Goal: Information Seeking & Learning: Learn about a topic

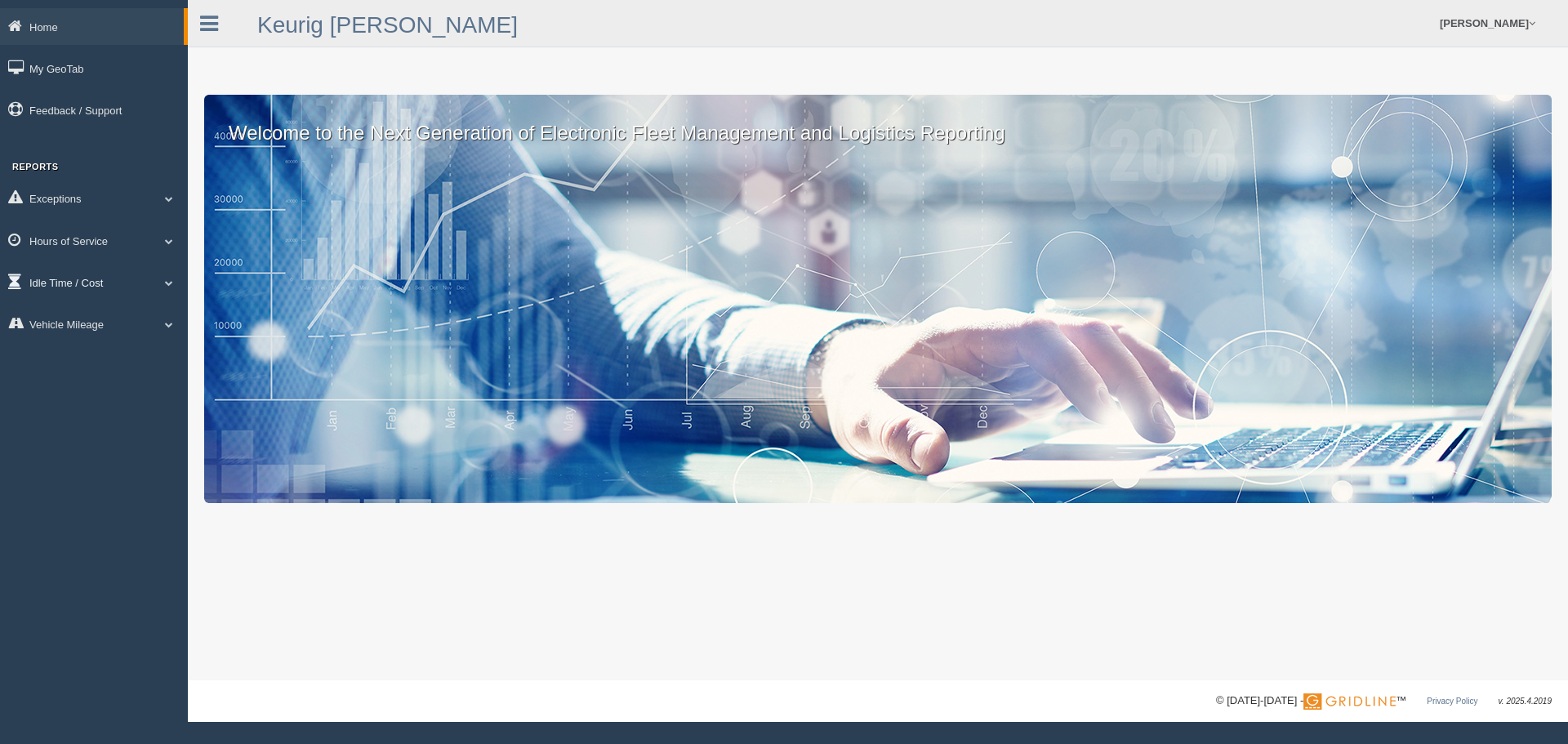
click at [168, 282] on span at bounding box center [168, 282] width 21 height 8
click at [168, 282] on span at bounding box center [161, 282] width 21 height 8
click at [163, 282] on span at bounding box center [168, 282] width 21 height 8
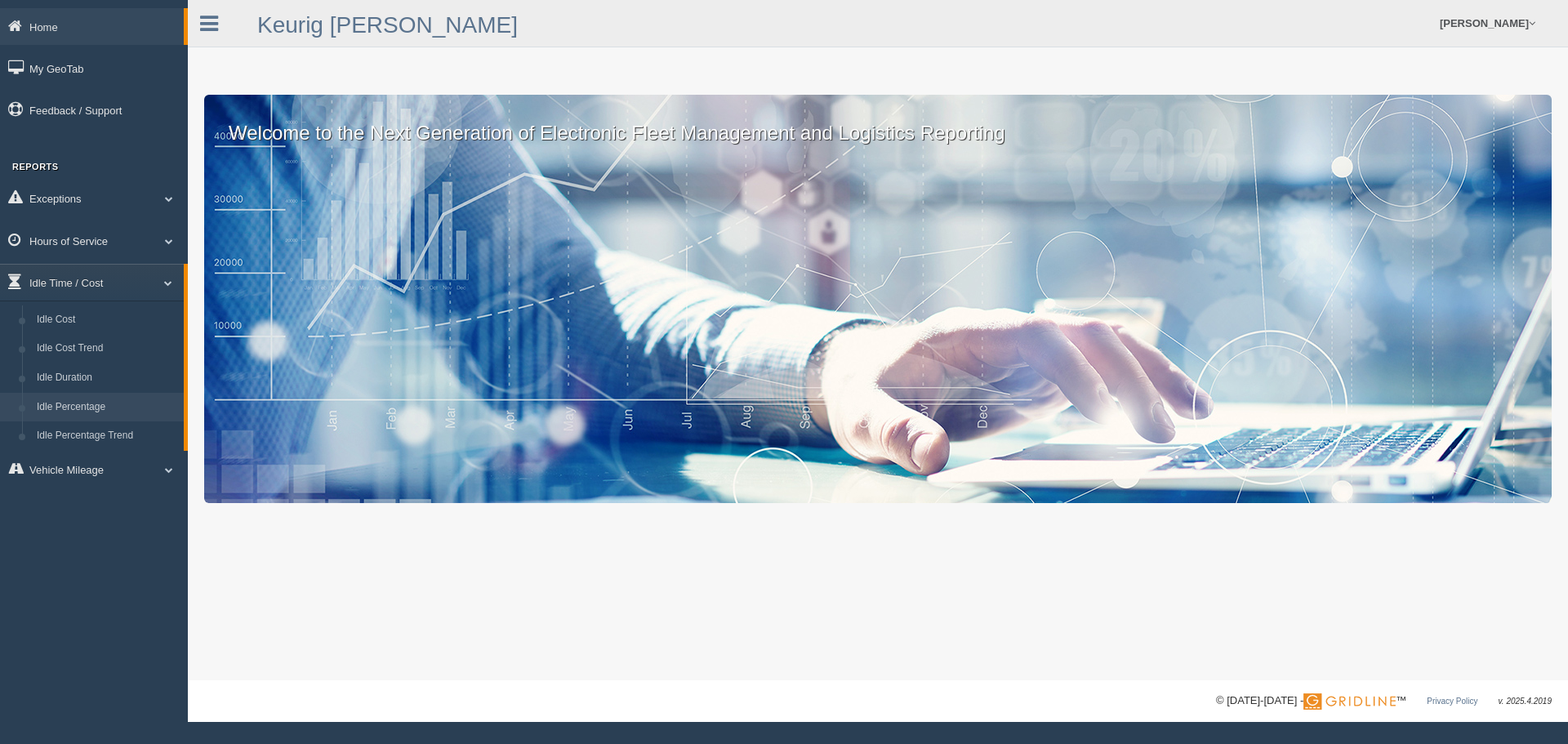
click at [62, 402] on link "Idle Percentage" at bounding box center [106, 408] width 154 height 30
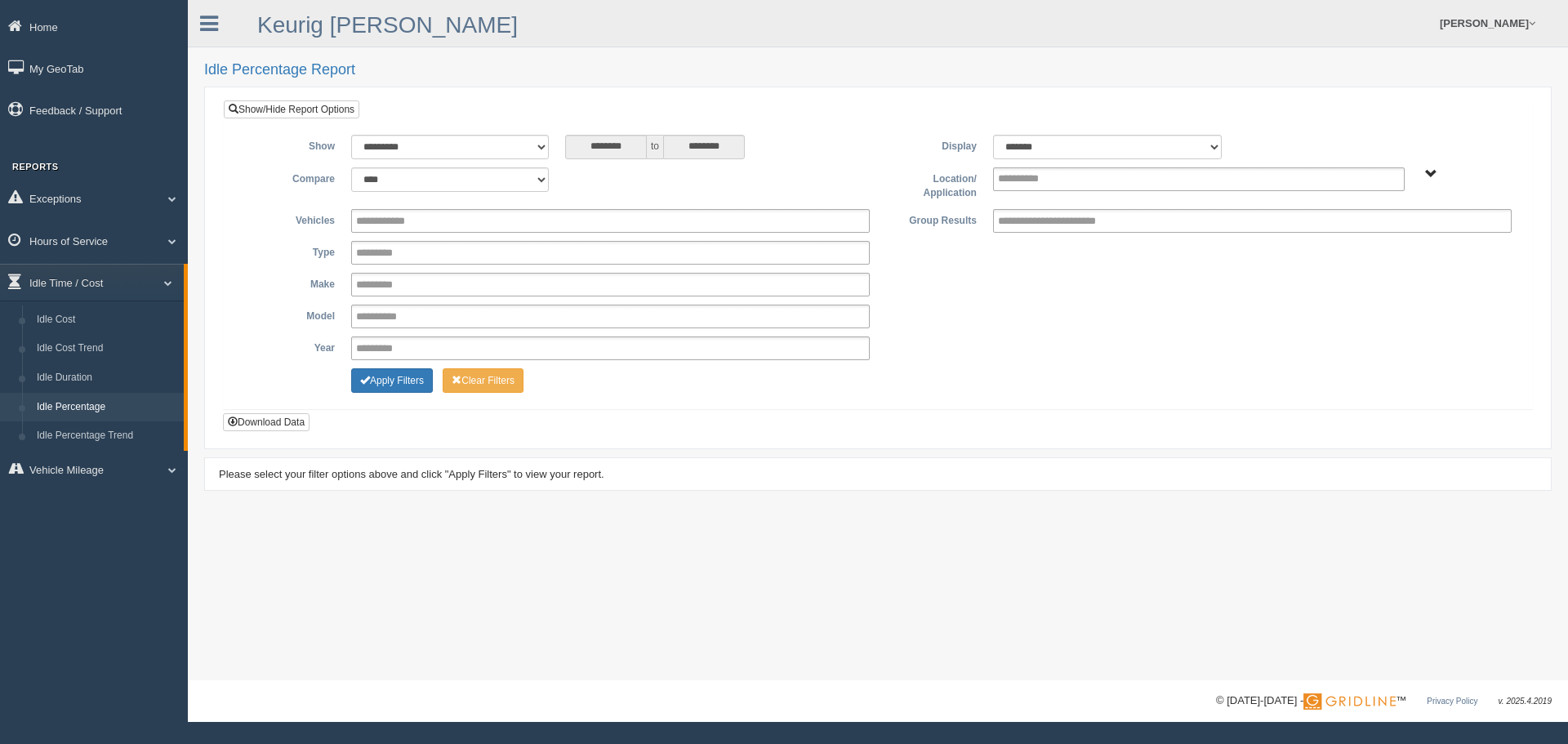
click at [1434, 174] on span "Plains - OTR" at bounding box center [1432, 174] width 12 height 12
click at [1397, 235] on button "Plains - OTR" at bounding box center [1374, 233] width 76 height 18
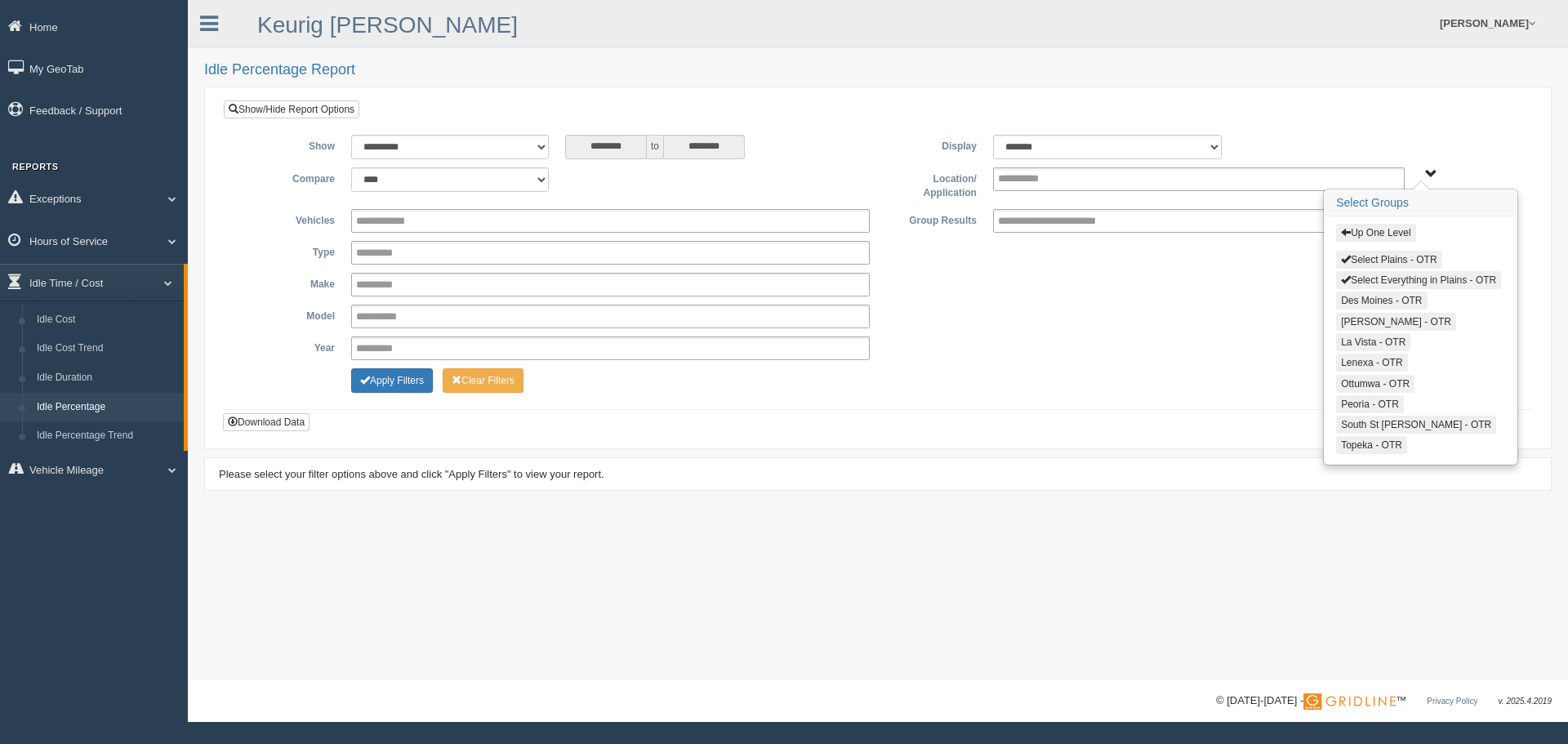
click at [1409, 278] on button "Select Everything in Plains - OTR" at bounding box center [1419, 280] width 165 height 18
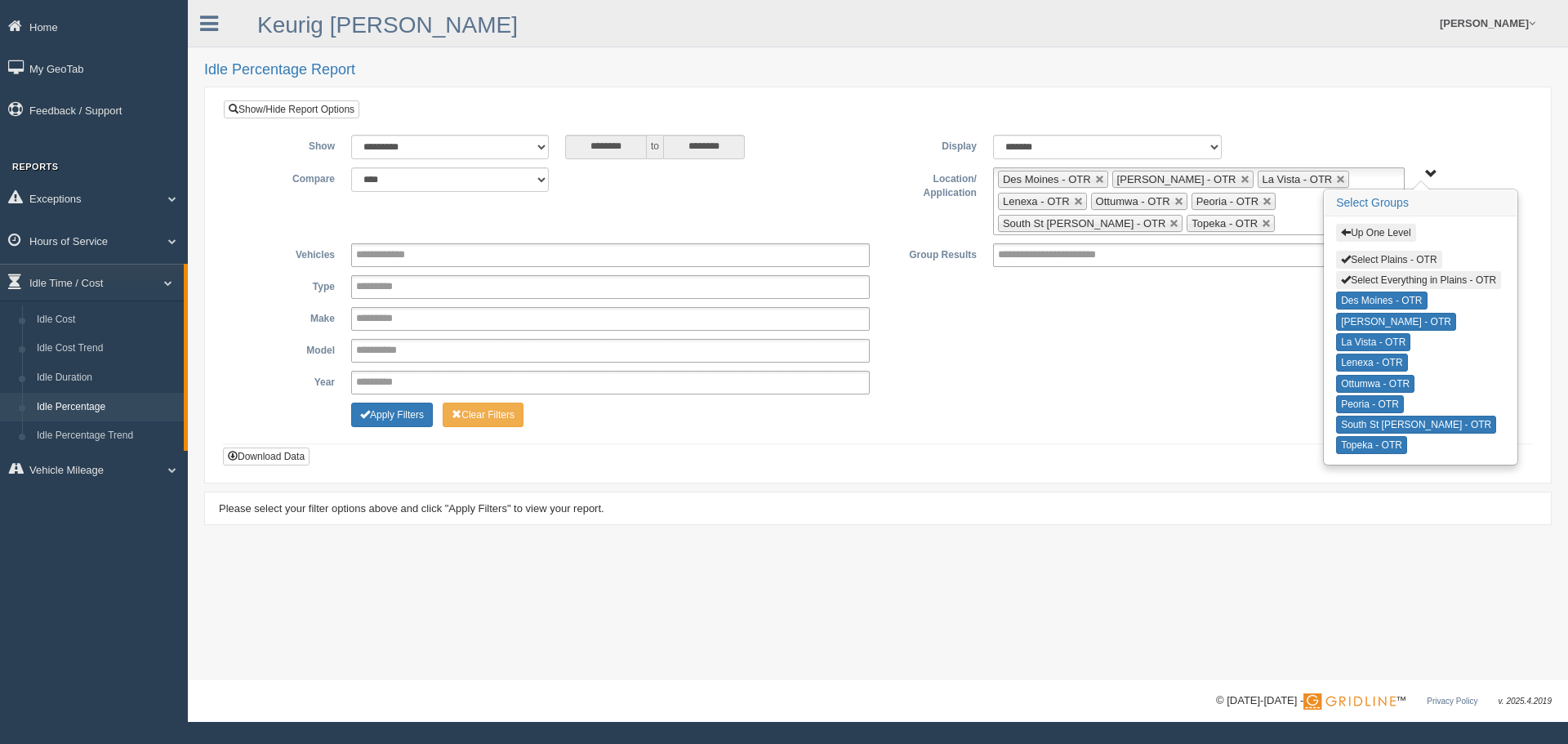
click at [1431, 257] on button "Select Plains - OTR" at bounding box center [1389, 260] width 105 height 18
click at [420, 416] on button "Apply Filters" at bounding box center [392, 415] width 82 height 25
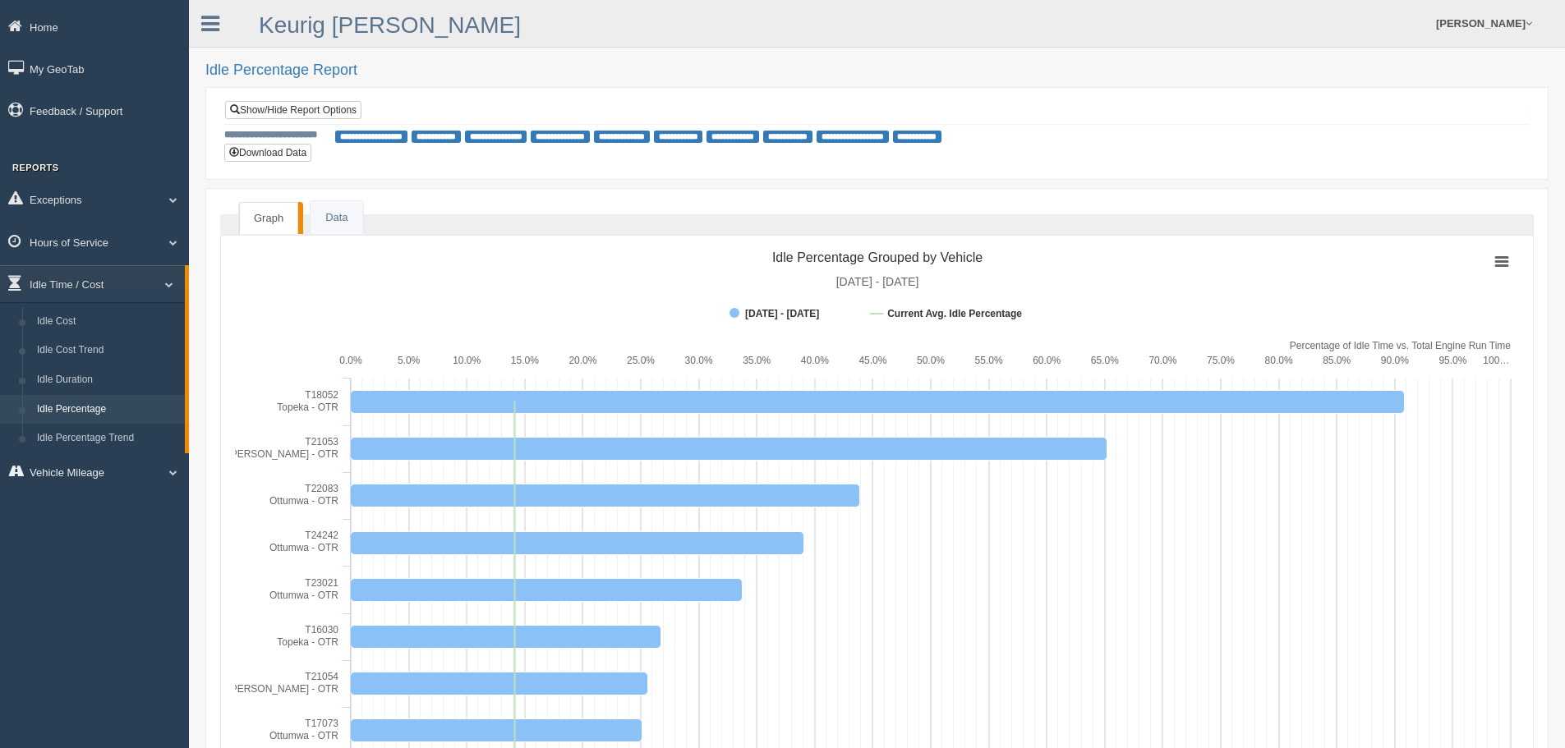
click at [160, 470] on span at bounding box center [166, 472] width 21 height 8
click at [162, 315] on link "Vehicle Mileage" at bounding box center [92, 325] width 185 height 37
click at [173, 209] on link "Exceptions" at bounding box center [94, 199] width 189 height 37
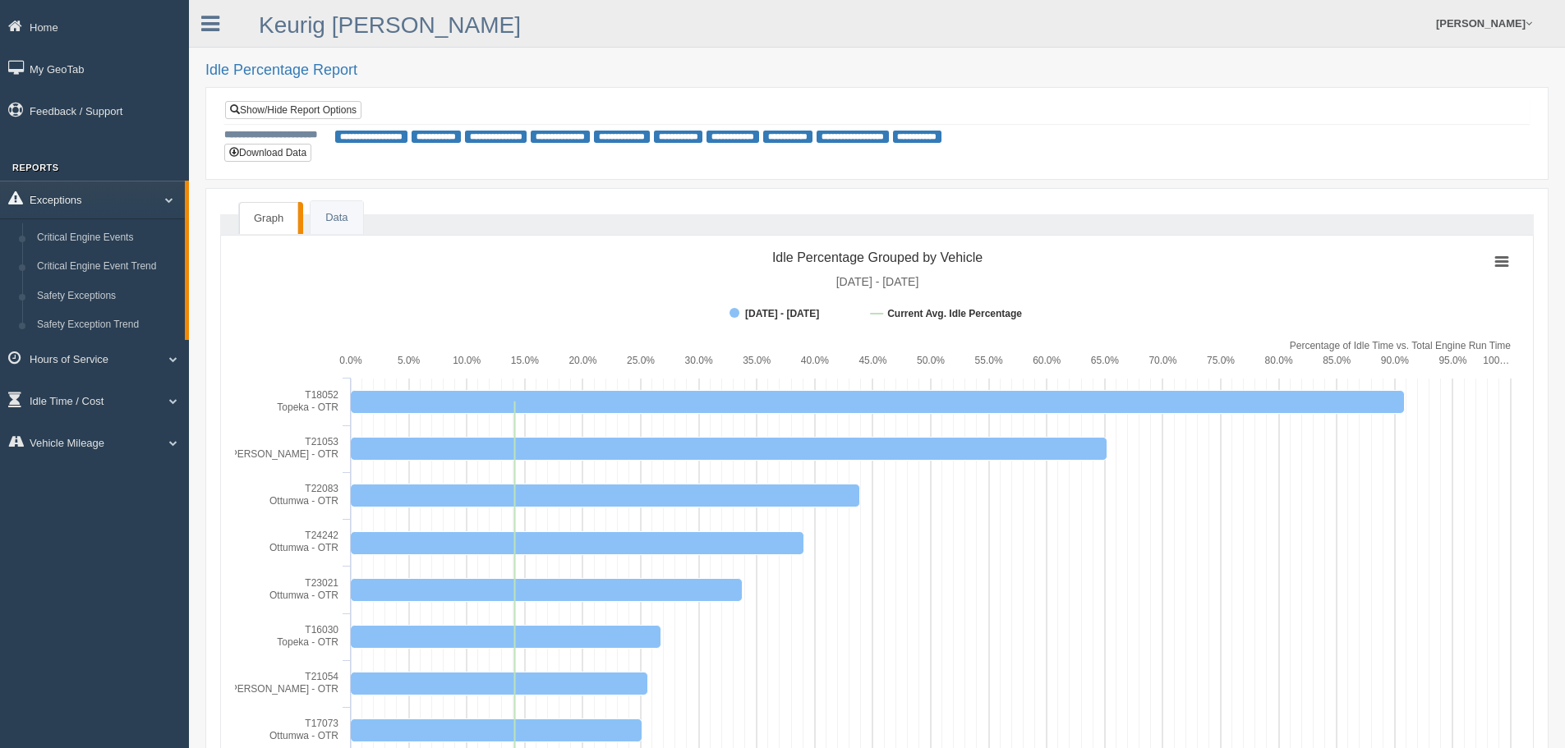
click at [173, 209] on link "Exceptions" at bounding box center [92, 199] width 185 height 37
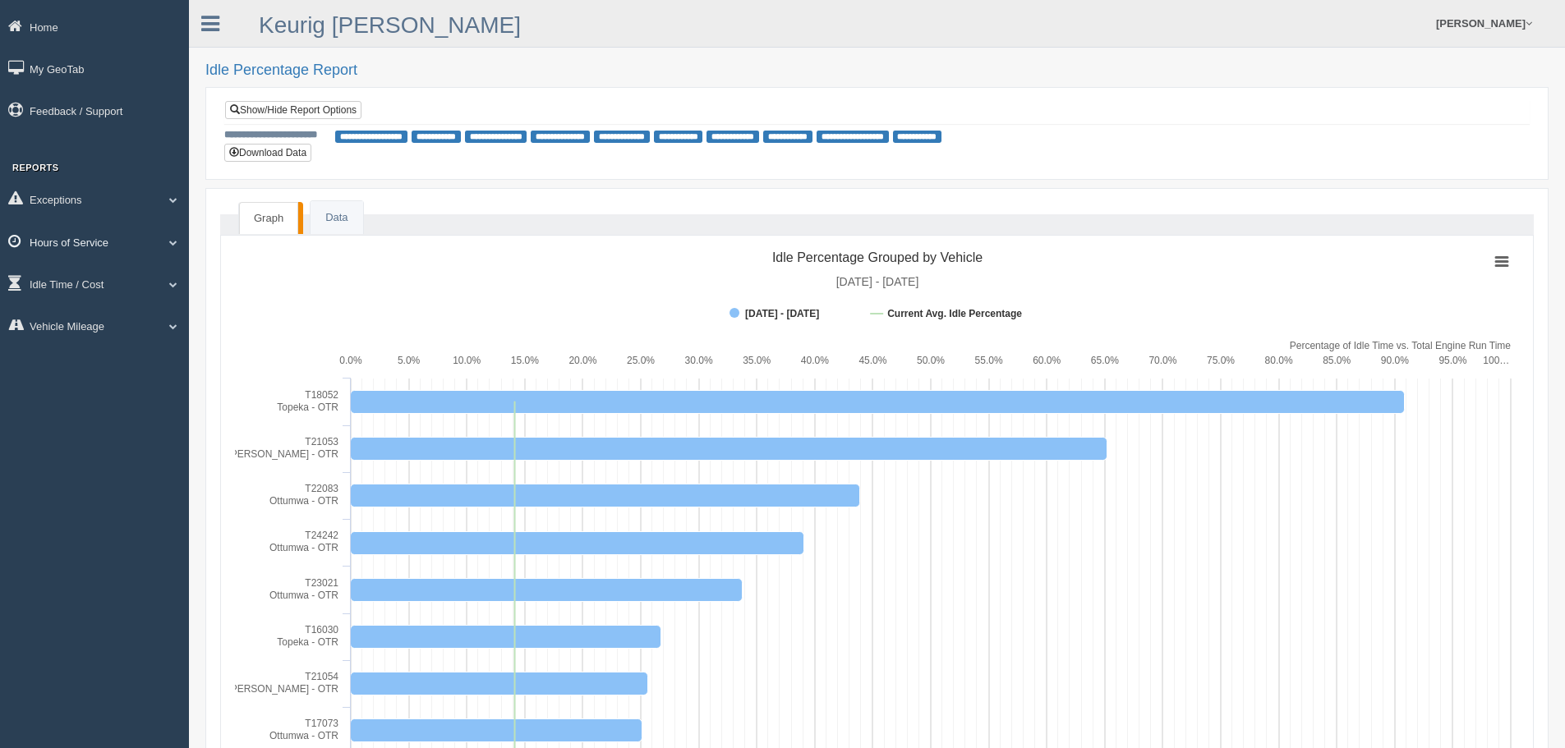
click at [178, 248] on link "Hours of Service" at bounding box center [94, 241] width 189 height 37
click at [178, 248] on link "Hours of Service" at bounding box center [92, 241] width 185 height 37
click at [170, 278] on link "Idle Time / Cost" at bounding box center [94, 283] width 189 height 37
click at [170, 278] on link "Idle Time / Cost" at bounding box center [92, 283] width 185 height 37
